Goal: Task Accomplishment & Management: Complete application form

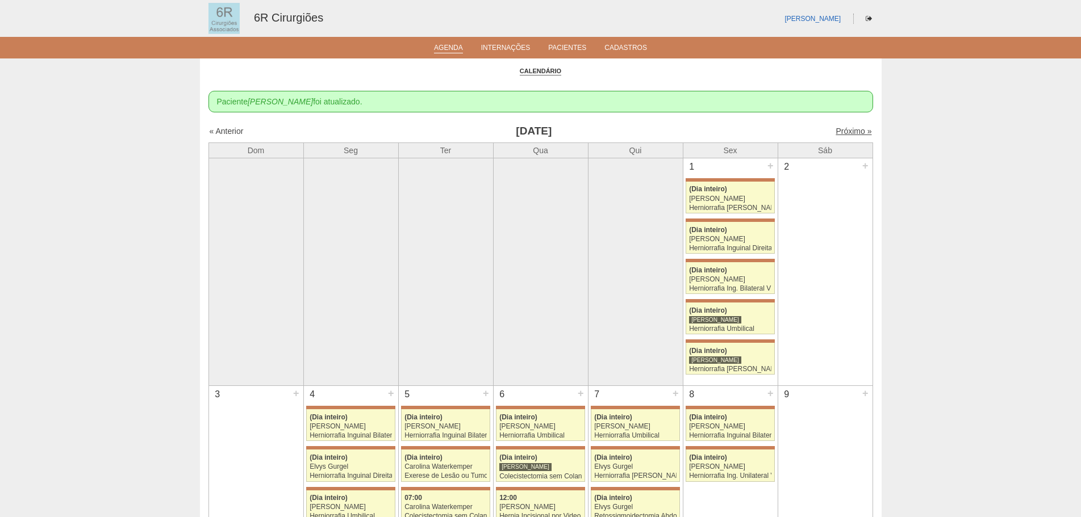
click at [843, 131] on link "Próximo »" at bounding box center [854, 131] width 36 height 9
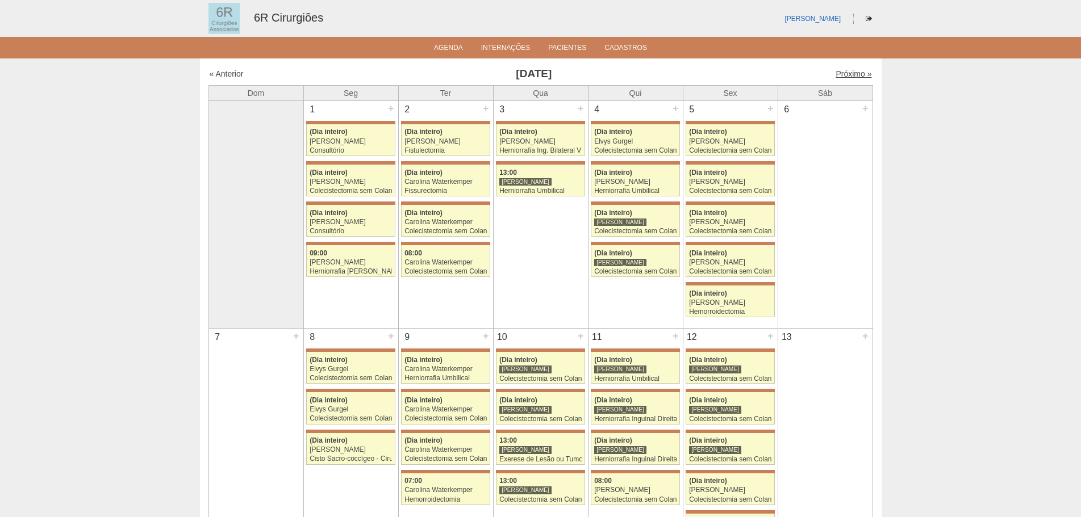
click at [857, 69] on link "Próximo »" at bounding box center [854, 73] width 36 height 9
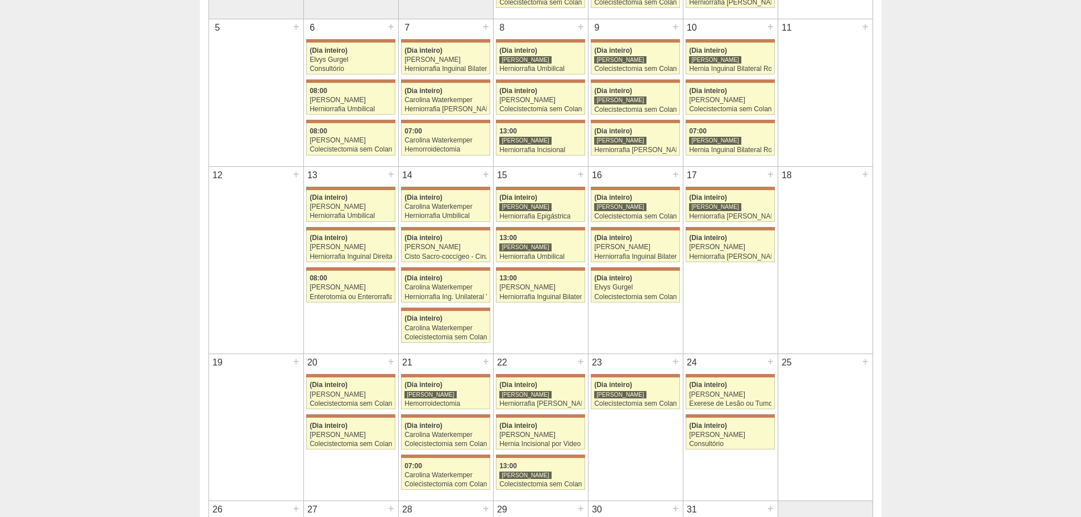
scroll to position [284, 0]
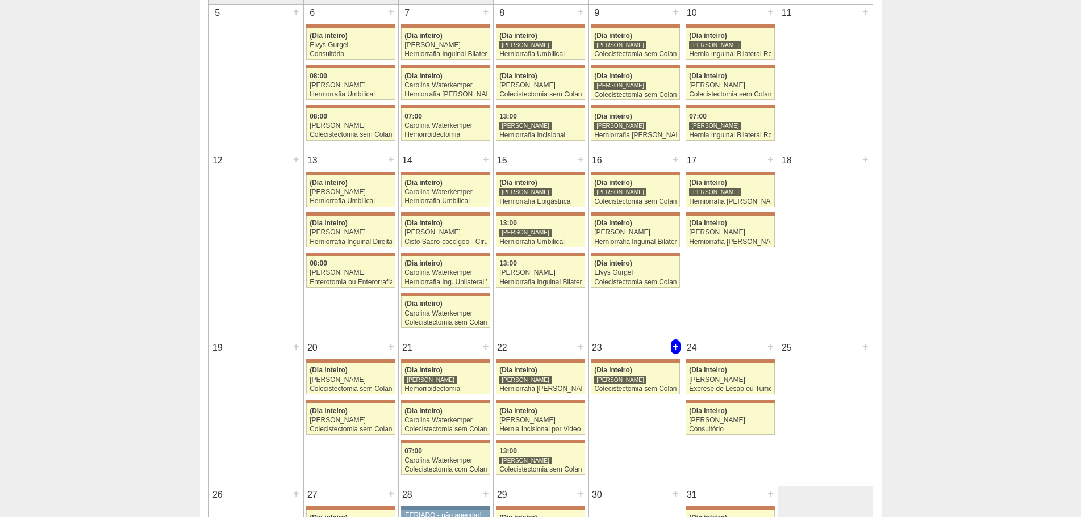
click at [673, 347] on div "+" at bounding box center [676, 347] width 10 height 15
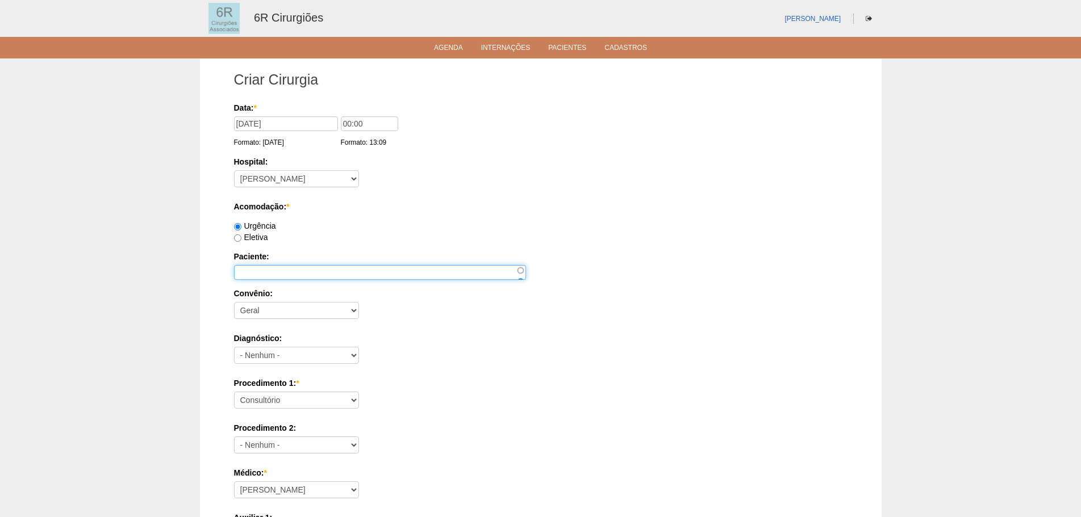
click at [271, 271] on input "Paciente:" at bounding box center [380, 272] width 292 height 15
paste input "MARGARIDA MARIA DE CASTRO OLIVEIRA"
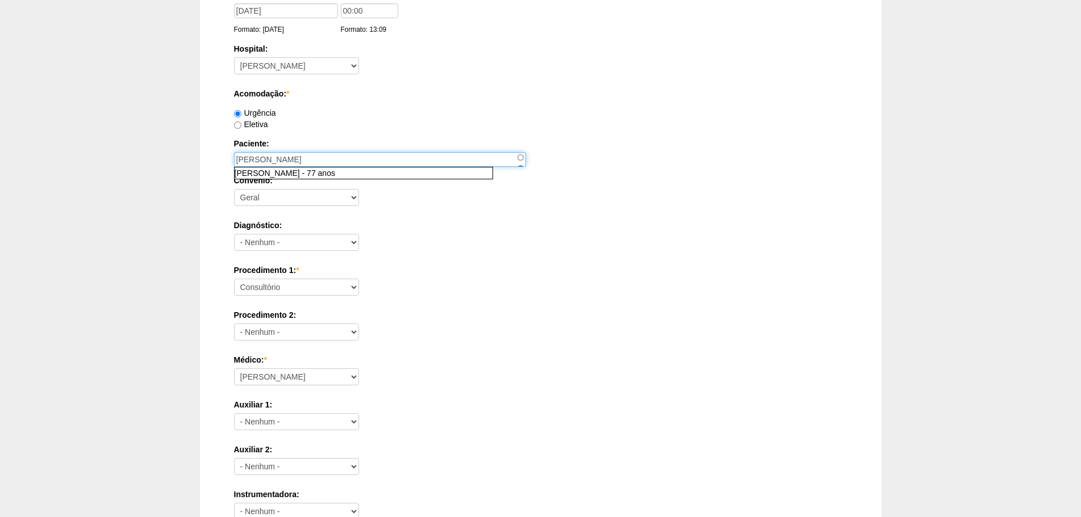
scroll to position [114, 0]
type input "MARGARIDA MARIA DE CASTRO OLIVEIRA"
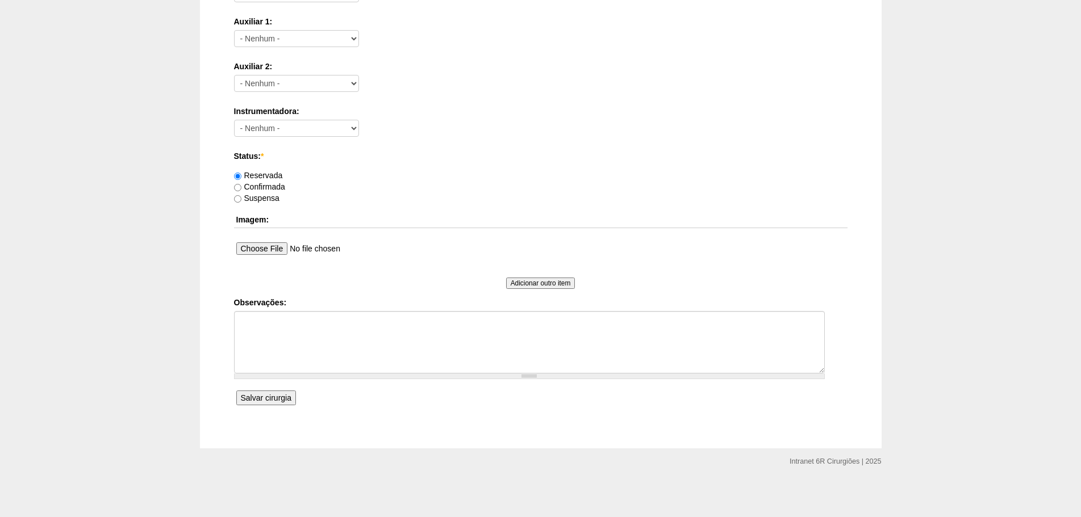
scroll to position [212, 0]
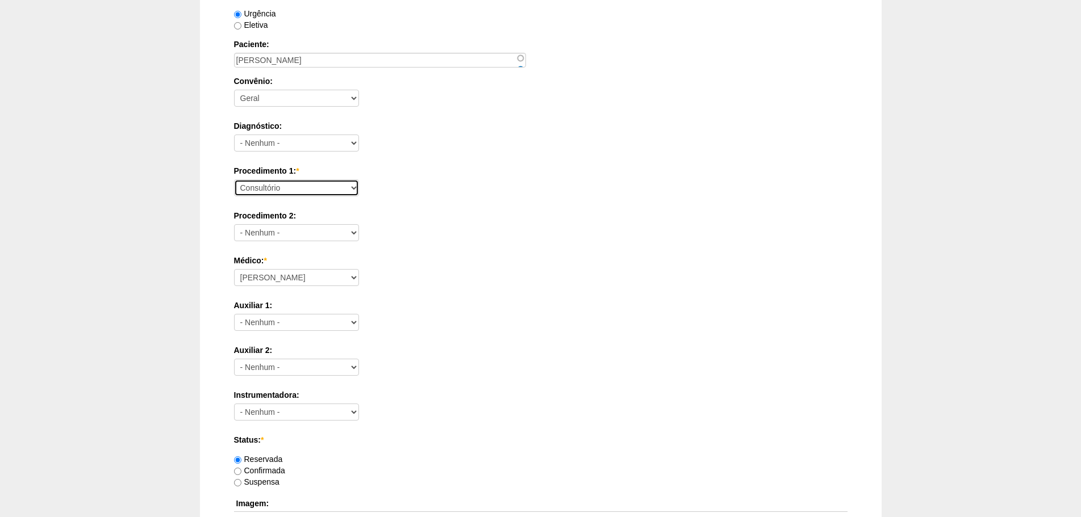
click at [303, 193] on select "Consultório Abscesso Hepático - Drenagem Abscesso perianal Amputação Abdômino P…" at bounding box center [296, 187] width 125 height 17
select select "66651"
click at [234, 179] on select "Consultório Abscesso Hepático - Drenagem Abscesso perianal Amputação Abdômino P…" at bounding box center [296, 187] width 125 height 17
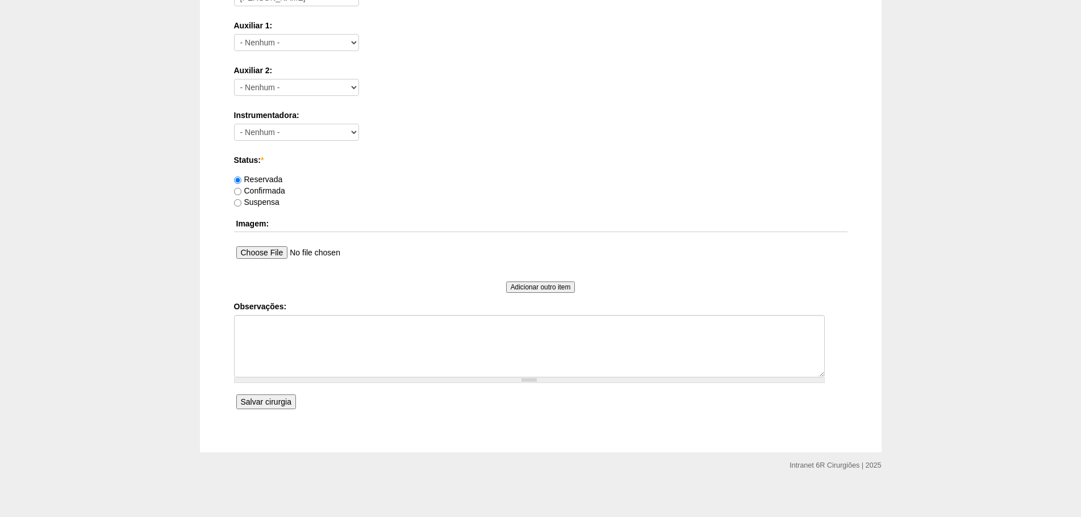
scroll to position [496, 0]
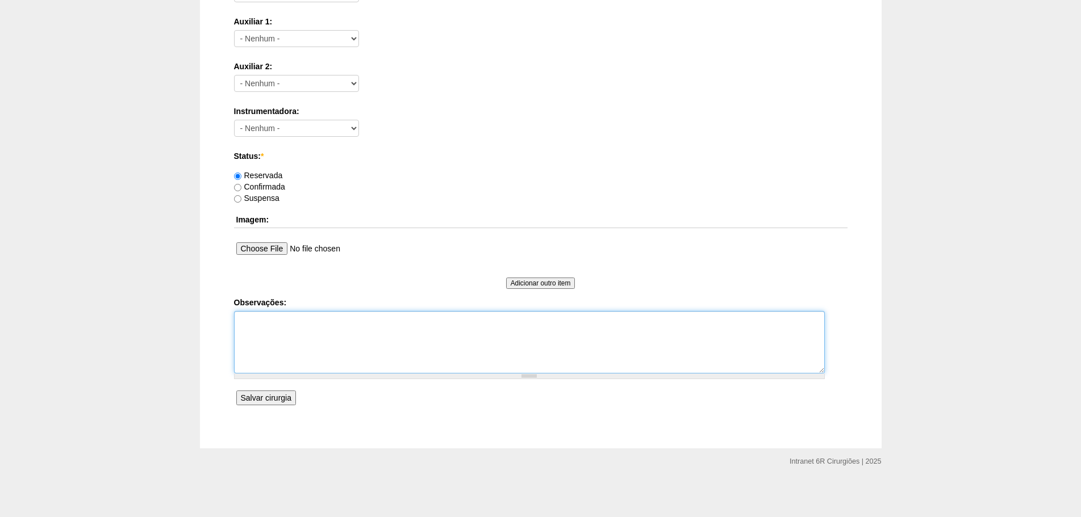
click at [361, 355] on textarea "Observações:" at bounding box center [529, 342] width 591 height 62
type textarea "H UMBILICAL INCISIONAL + ORIFICIO DE COLOSTOMIA"
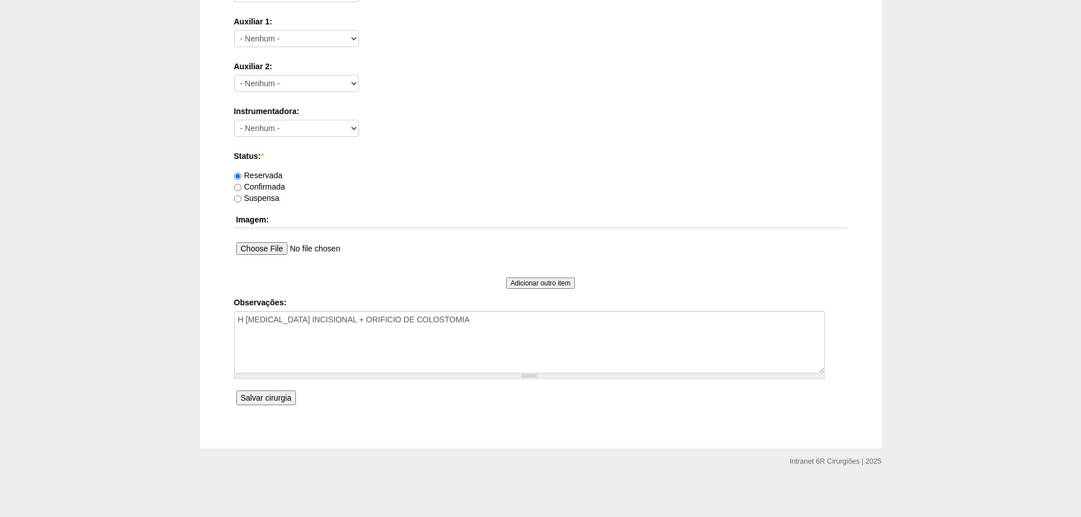
click at [273, 398] on input "Salvar cirurgia" at bounding box center [266, 398] width 60 height 15
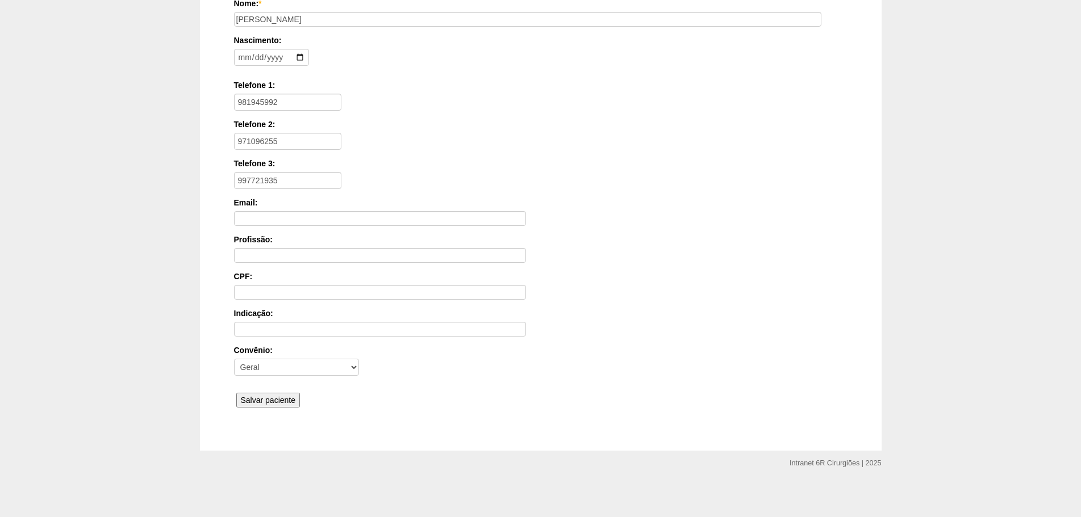
scroll to position [176, 0]
click at [262, 396] on input "Salvar paciente" at bounding box center [268, 398] width 64 height 15
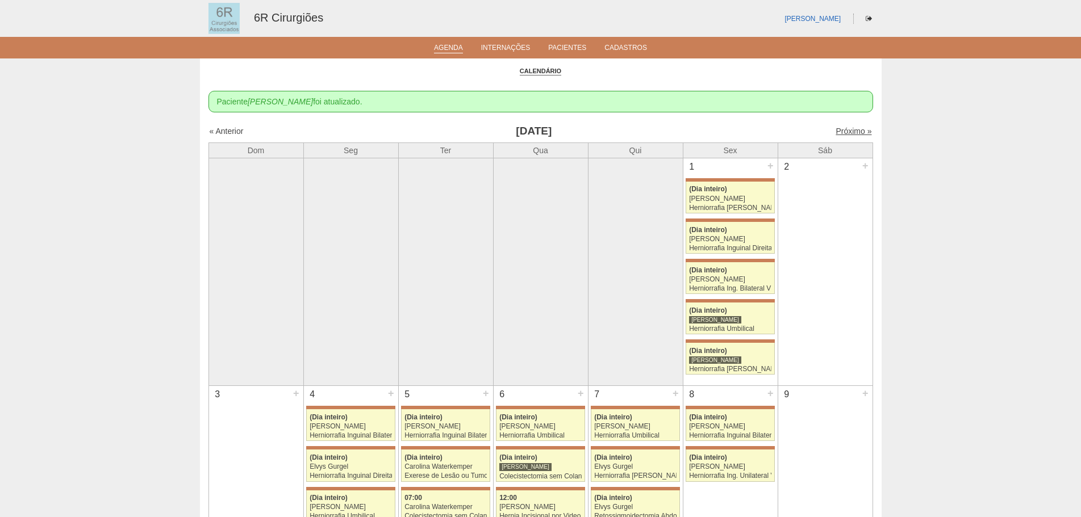
click at [836, 136] on link "Próximo »" at bounding box center [854, 131] width 36 height 9
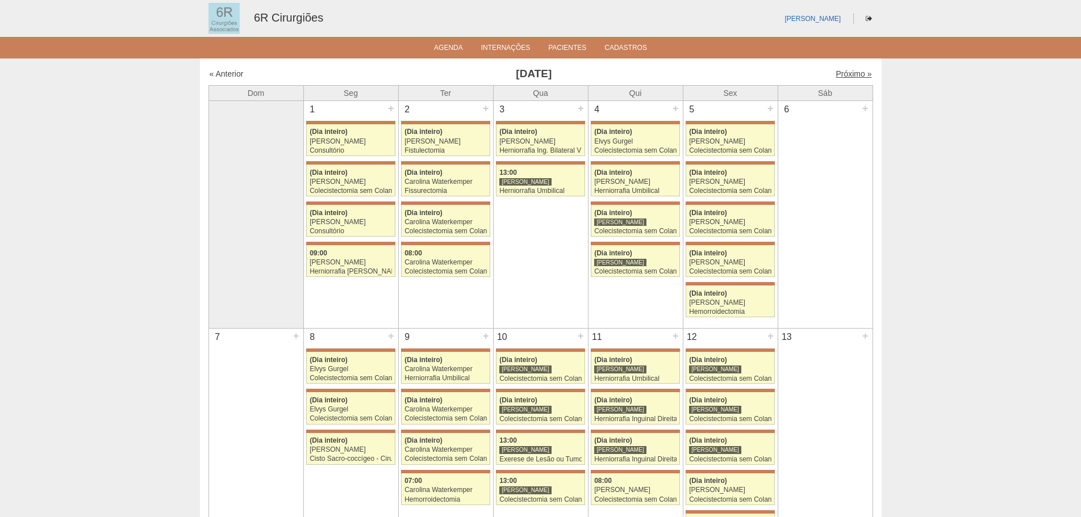
click at [838, 71] on link "Próximo »" at bounding box center [854, 73] width 36 height 9
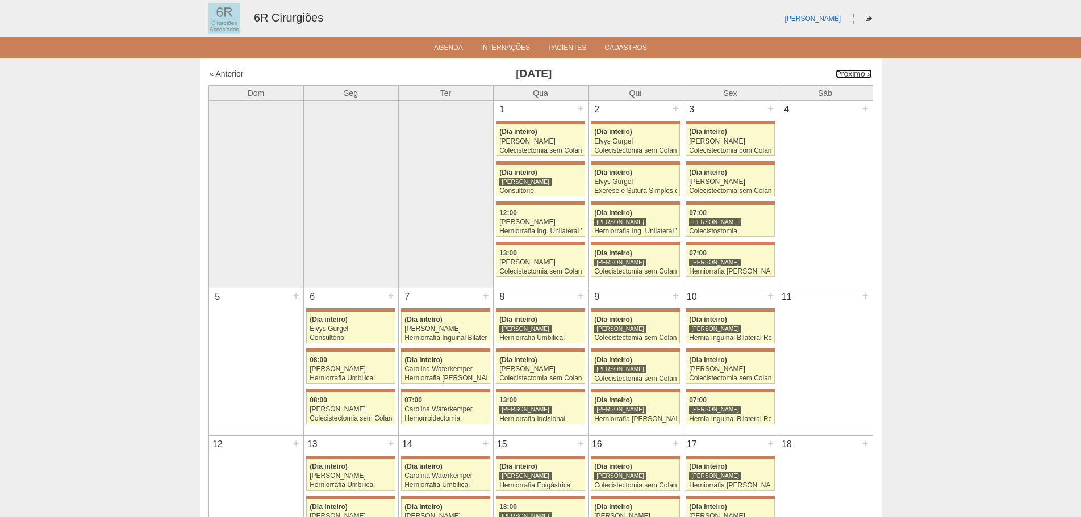
click at [838, 71] on link "Próximo »" at bounding box center [854, 73] width 36 height 9
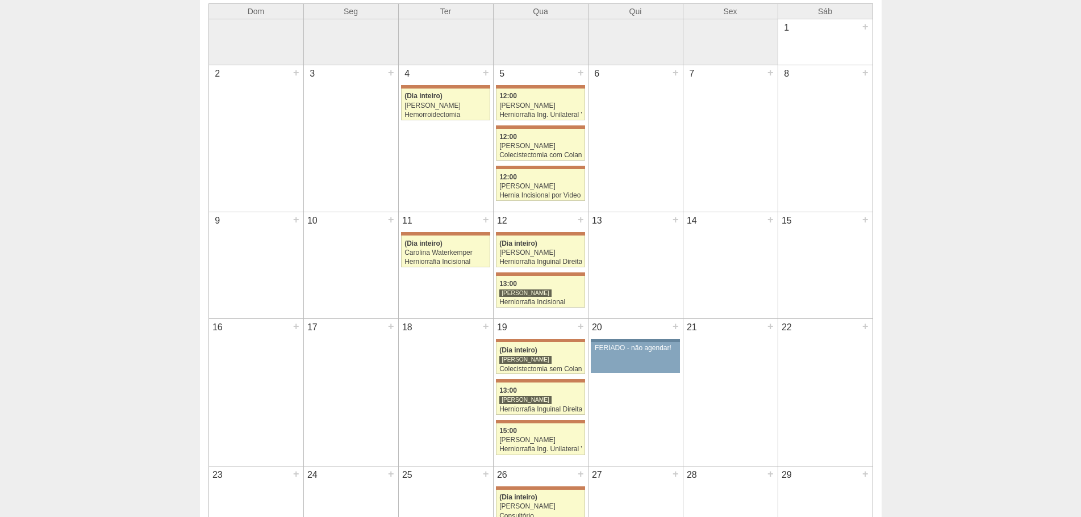
scroll to position [57, 0]
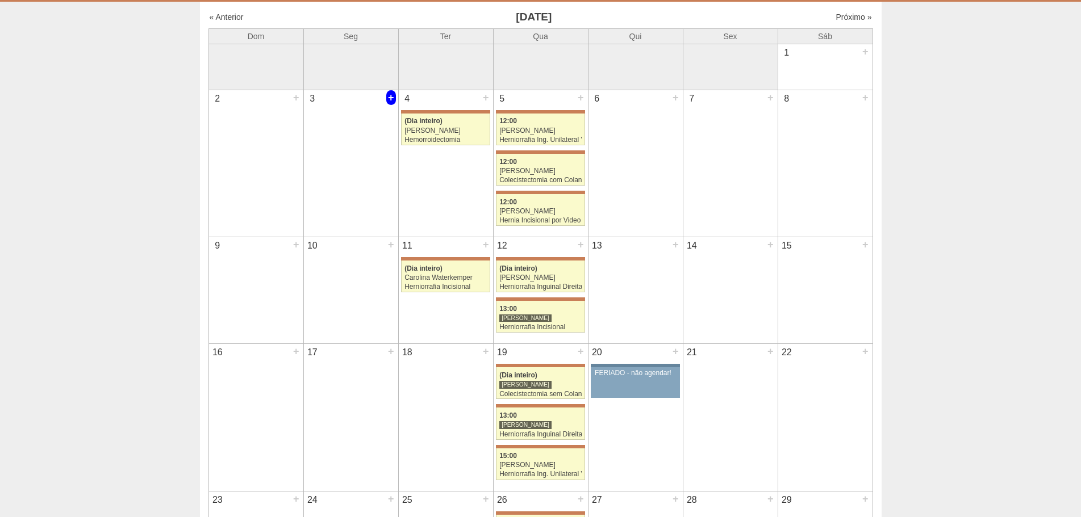
click at [389, 99] on div "+" at bounding box center [391, 97] width 10 height 15
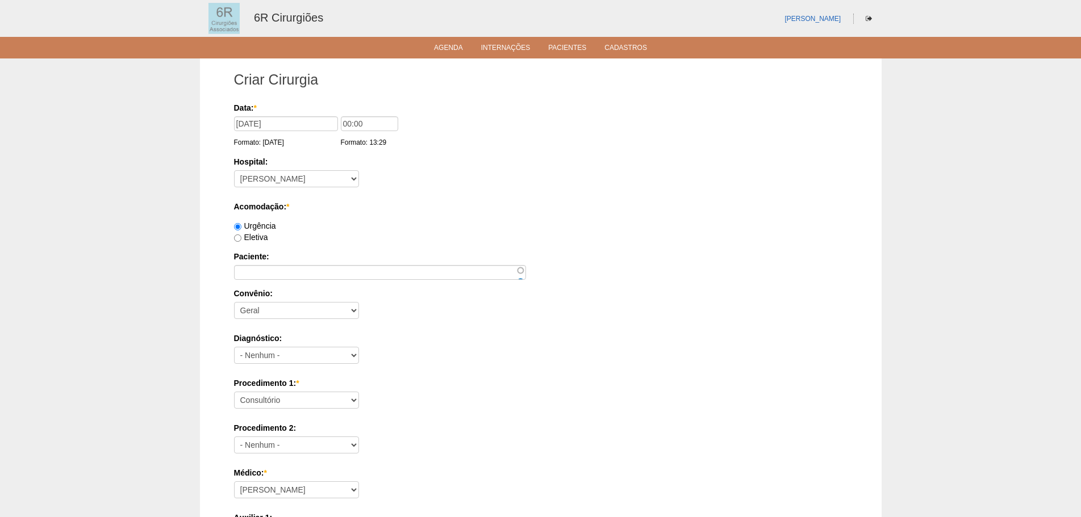
drag, startPoint x: 262, startPoint y: 280, endPoint x: 263, endPoint y: 271, distance: 9.2
click at [261, 281] on div "Data: * 03/11/2025 Formato: 25/08/2025 00:00 Formato: 13:29 Hospital: - Nenhum …" at bounding box center [540, 489] width 613 height 774
click at [263, 271] on input "Paciente:" at bounding box center [380, 272] width 292 height 15
paste input "[PERSON_NAME]"
type input "[PERSON_NAME]"
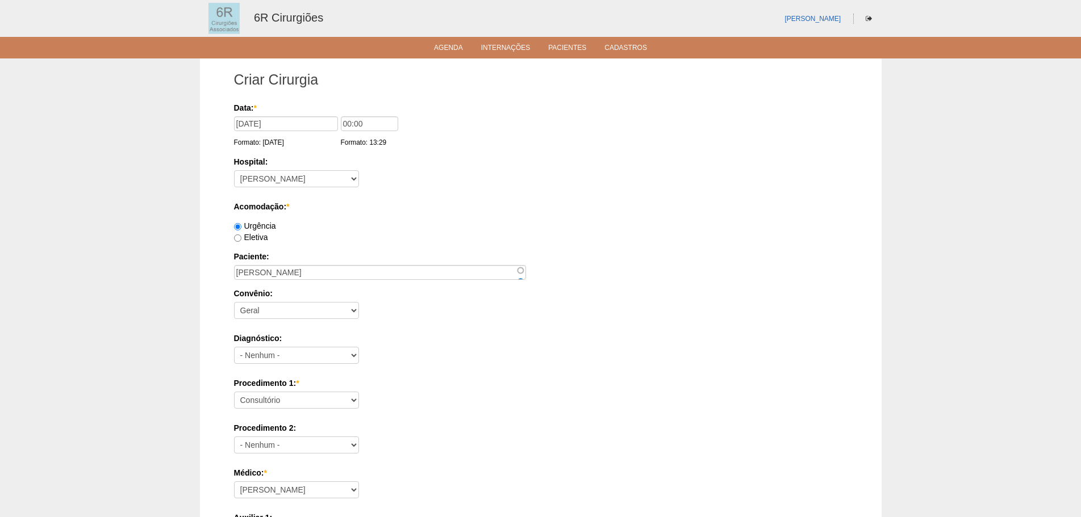
click at [535, 335] on label "Diagnóstico:" at bounding box center [540, 338] width 613 height 11
click at [359, 347] on select "- Nenhum - Abdome Agudo Abscesso Hepático Abscesso Perianal Abscesso Peritoneal…" at bounding box center [296, 355] width 125 height 17
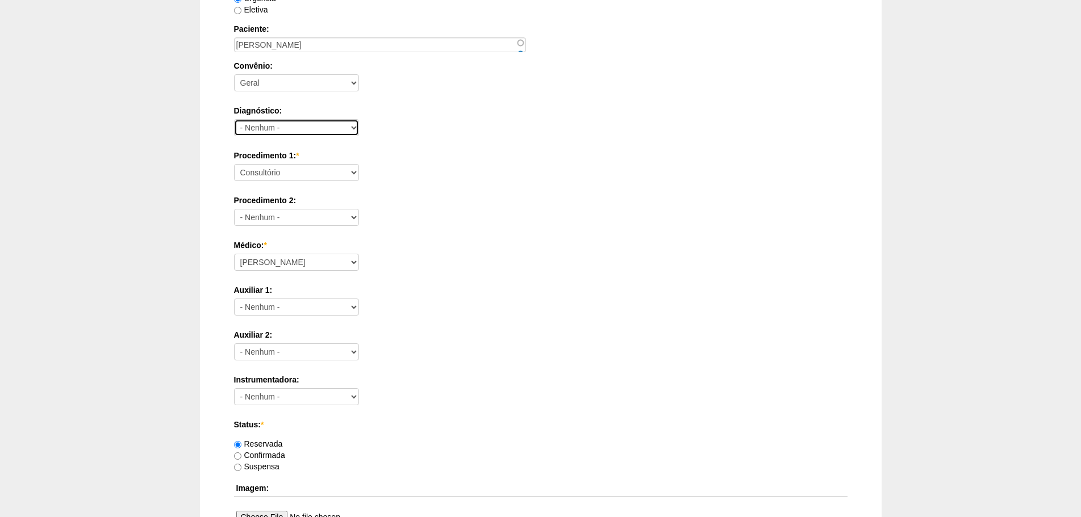
scroll to position [227, 0]
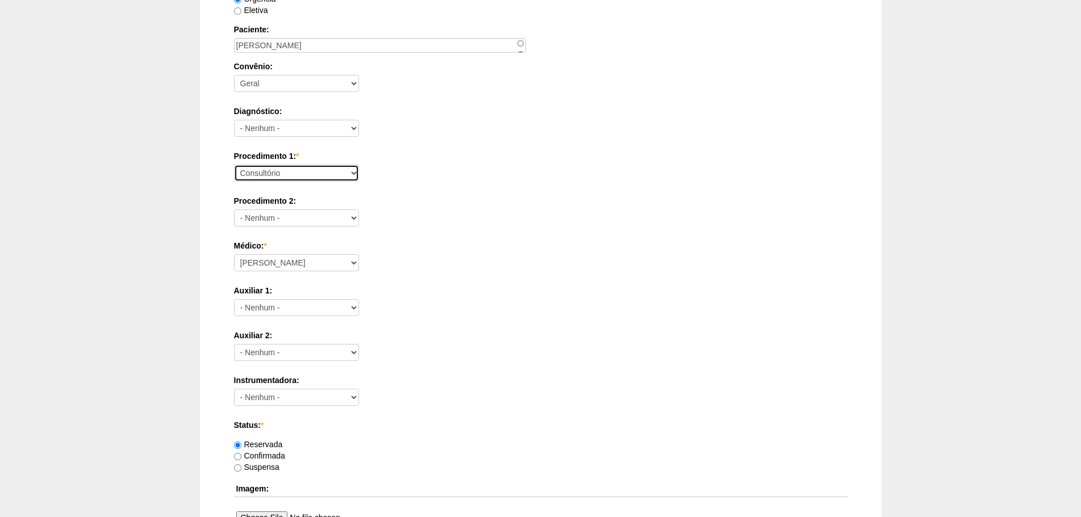
click at [303, 177] on select "Consultório Abscesso Hepático - Drenagem Abscesso perianal Amputação Abdômino P…" at bounding box center [296, 173] width 125 height 17
select select "66619"
click at [234, 165] on select "Consultório Abscesso Hepático - Drenagem Abscesso perianal Amputação Abdômino P…" at bounding box center [296, 173] width 125 height 17
click at [269, 258] on select "Aline Zanon Bariatricas Bruno Bulisani Bruno Oliveira Carolina Waterkemper Elvy…" at bounding box center [296, 262] width 125 height 17
select select "72"
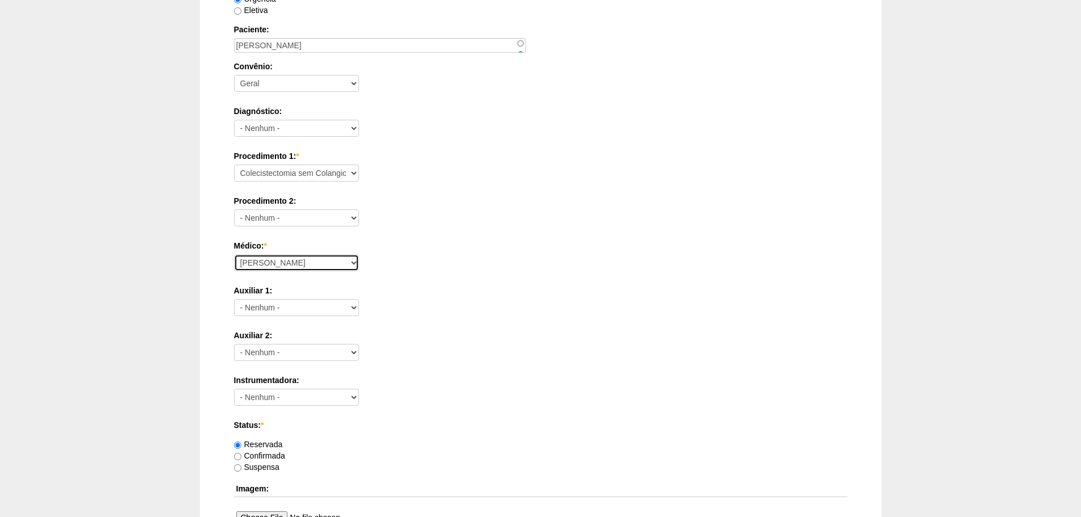
click at [234, 254] on select "Aline Zanon Bariatricas Bruno Bulisani Bruno Oliveira Carolina Waterkemper Elvy…" at bounding box center [296, 262] width 125 height 17
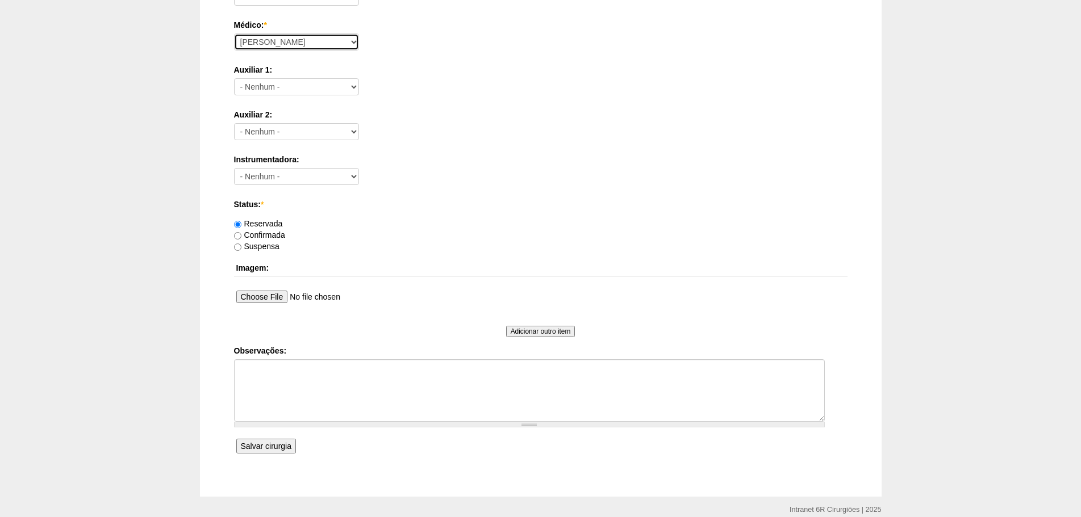
scroll to position [496, 0]
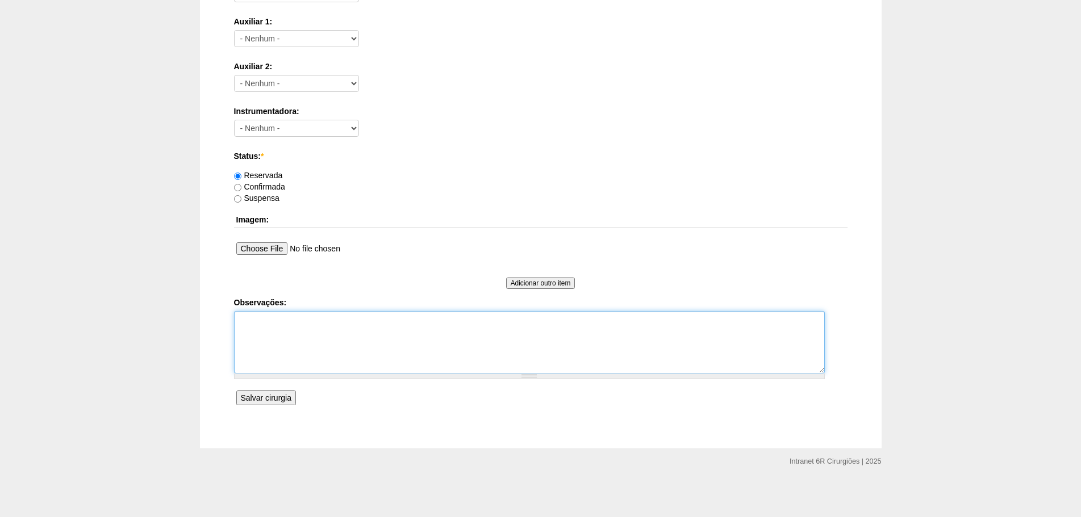
drag, startPoint x: 330, startPoint y: 340, endPoint x: 328, endPoint y: 291, distance: 49.4
click at [330, 340] on textarea "Observações:" at bounding box center [529, 342] width 591 height 62
type textarea "CVL ASSINTOMATICA VAGA DE UTI DESEJA CIRURGIA"
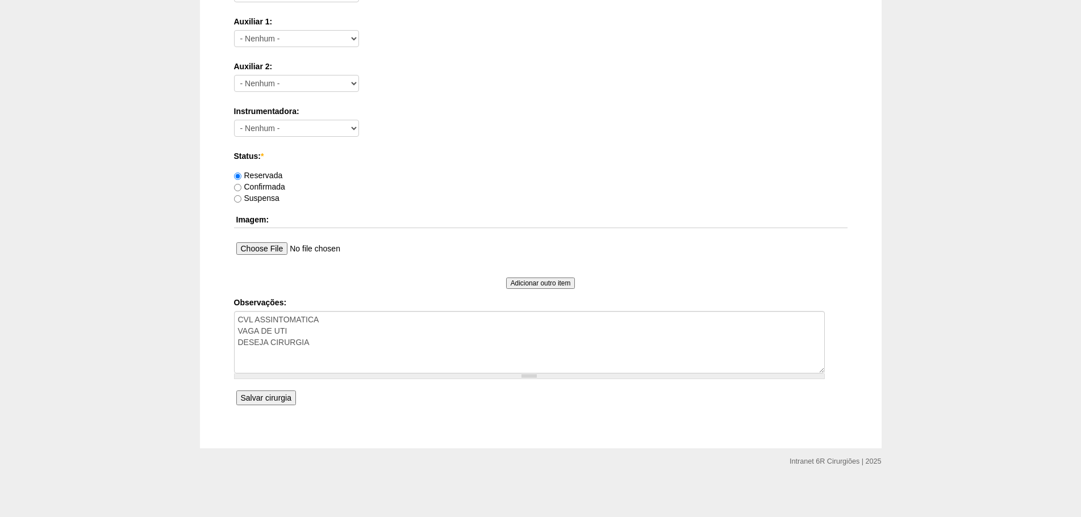
click at [280, 394] on input "Salvar cirurgia" at bounding box center [266, 398] width 60 height 15
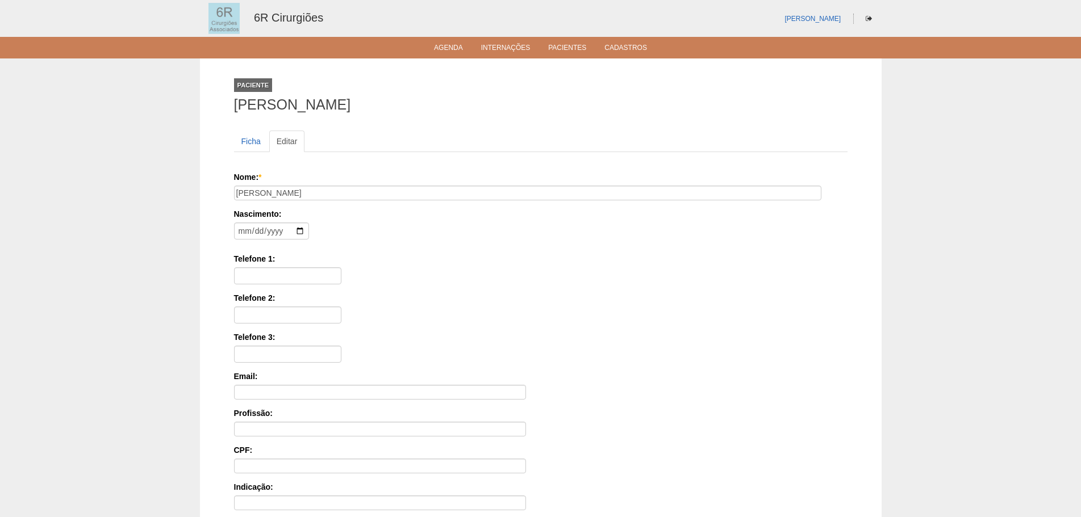
scroll to position [176, 0]
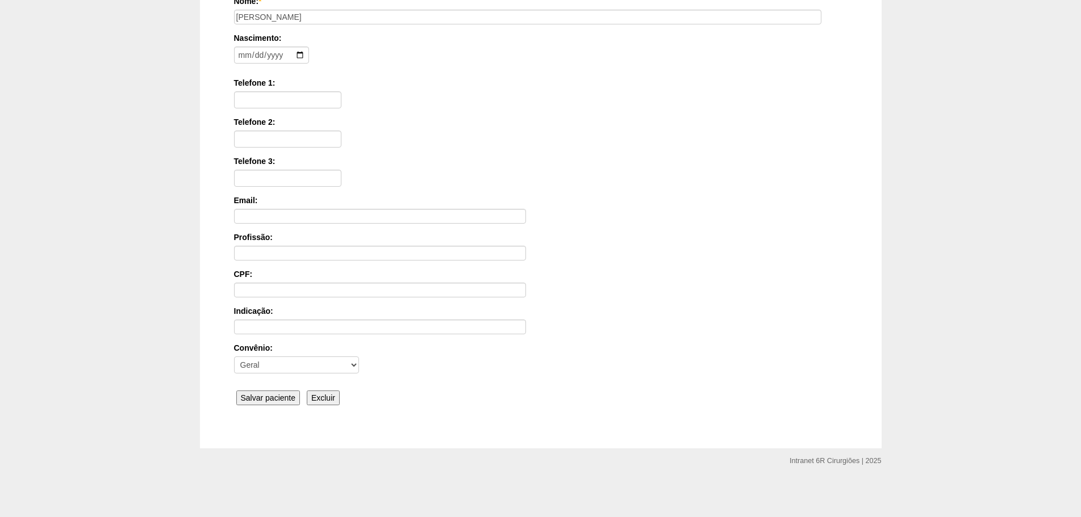
click at [289, 396] on input "Salvar paciente" at bounding box center [268, 398] width 64 height 15
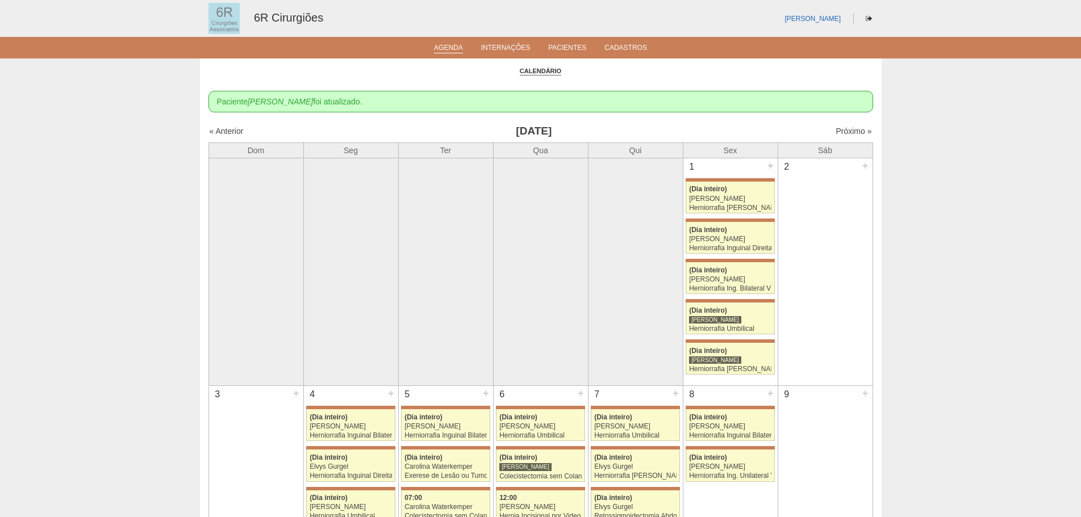
click at [852, 124] on div "« Anterior Agosto 2025 Próximo »" at bounding box center [540, 133] width 665 height 18
click at [847, 131] on link "Próximo »" at bounding box center [854, 131] width 36 height 9
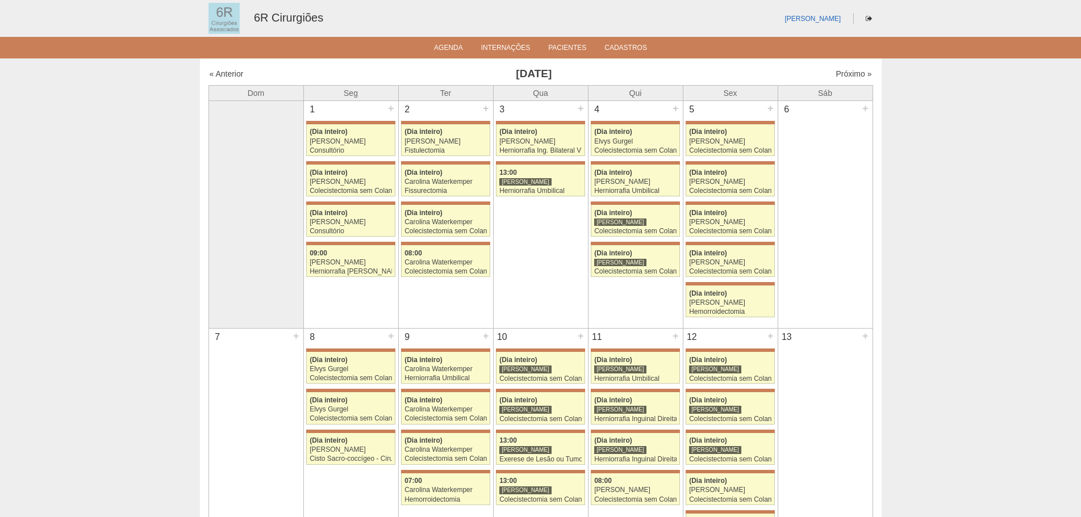
click at [847, 131] on div "6 +" at bounding box center [825, 121] width 94 height 40
click at [850, 70] on link "Próximo »" at bounding box center [854, 73] width 36 height 9
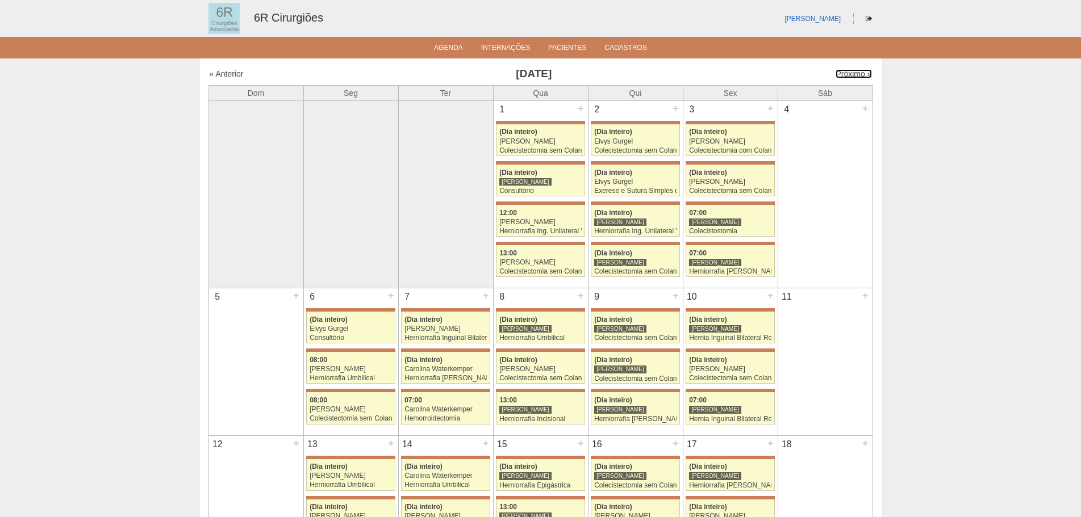
click at [846, 72] on link "Próximo »" at bounding box center [854, 73] width 36 height 9
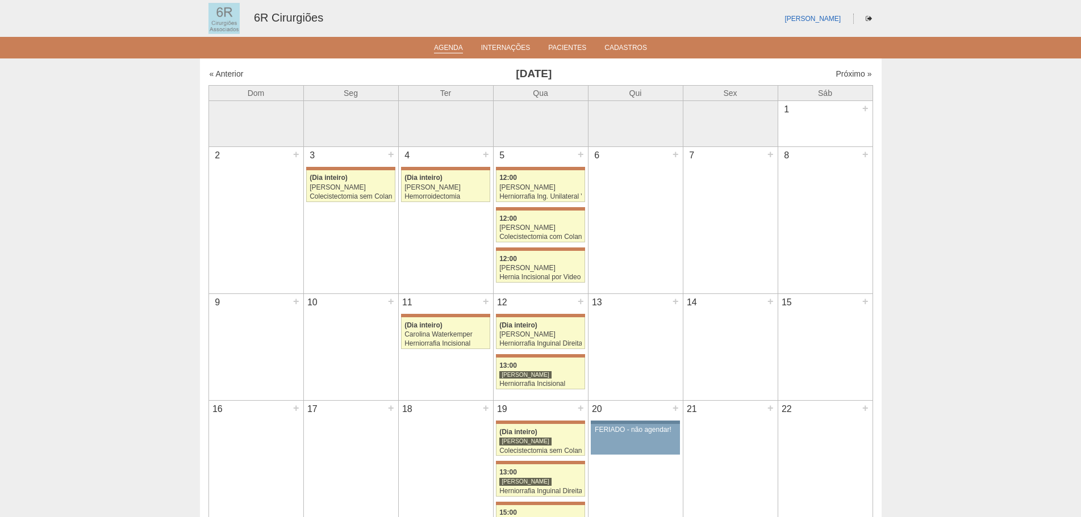
click at [442, 48] on link "Agenda" at bounding box center [448, 49] width 29 height 10
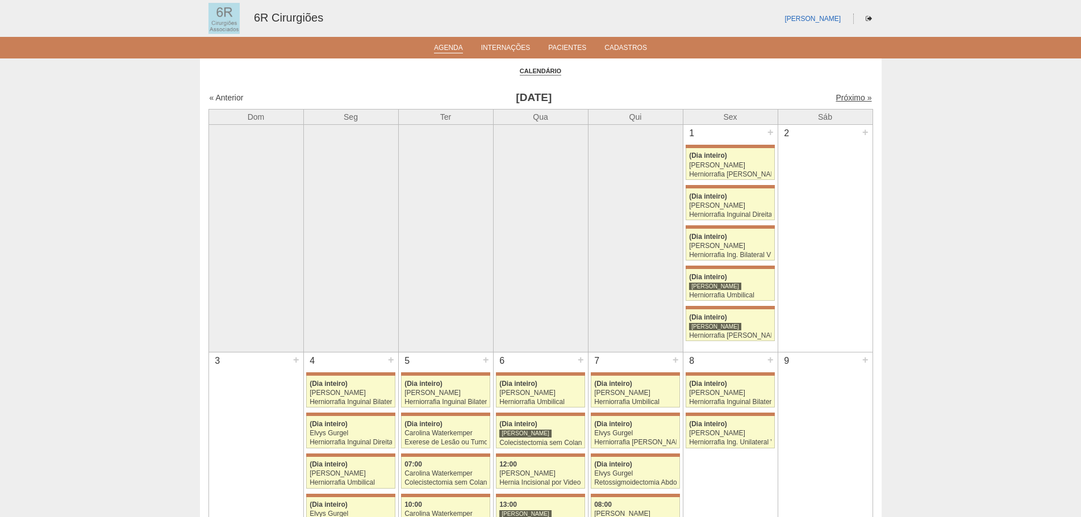
click at [840, 97] on link "Próximo »" at bounding box center [854, 97] width 36 height 9
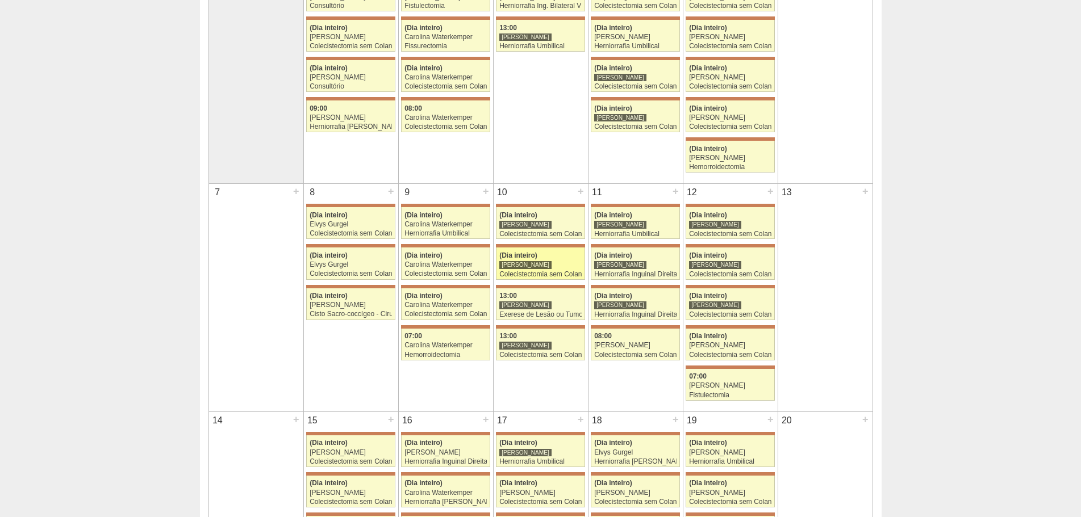
scroll to position [341, 0]
